Goal: Find specific page/section: Find specific page/section

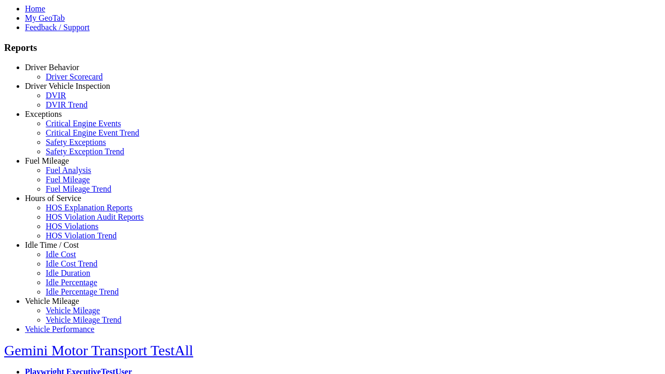
click at [60, 250] on link "Idle Time / Cost" at bounding box center [52, 245] width 54 height 9
click at [68, 259] on link "Idle Cost" at bounding box center [61, 254] width 30 height 9
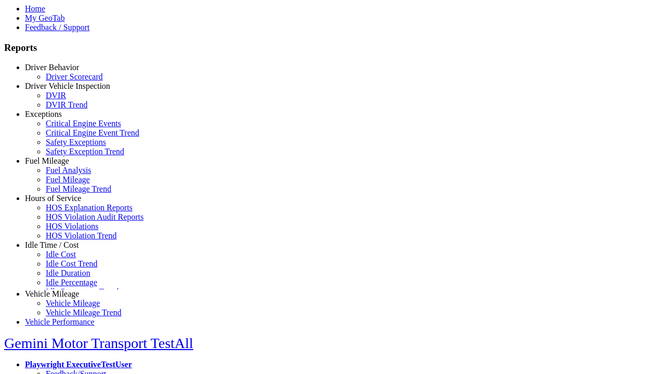
select select "**"
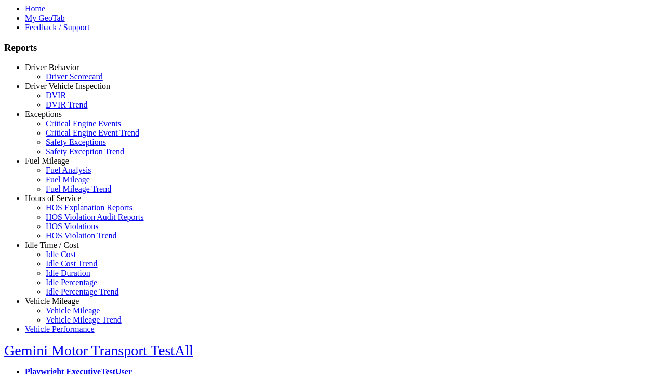
type input "**********"
